Goal: Navigation & Orientation: Go to known website

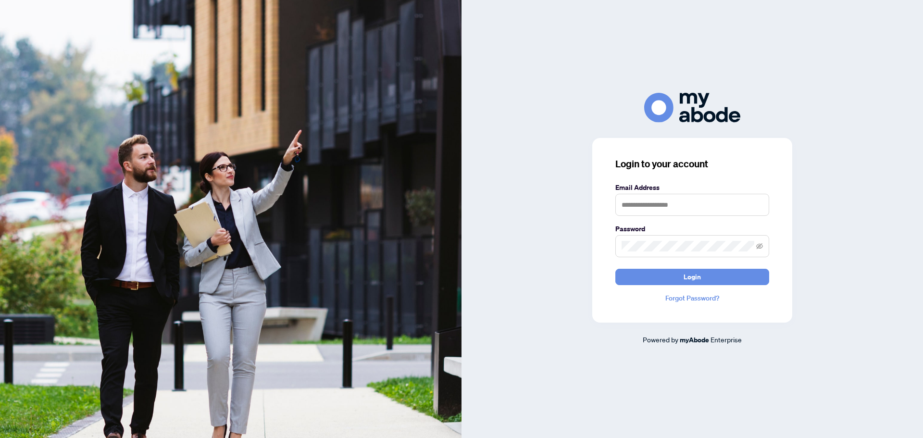
click at [757, 202] on keeper-lock "Open Keeper Popup" at bounding box center [758, 205] width 12 height 12
type input "**********"
click at [740, 269] on button "Login" at bounding box center [693, 277] width 154 height 16
